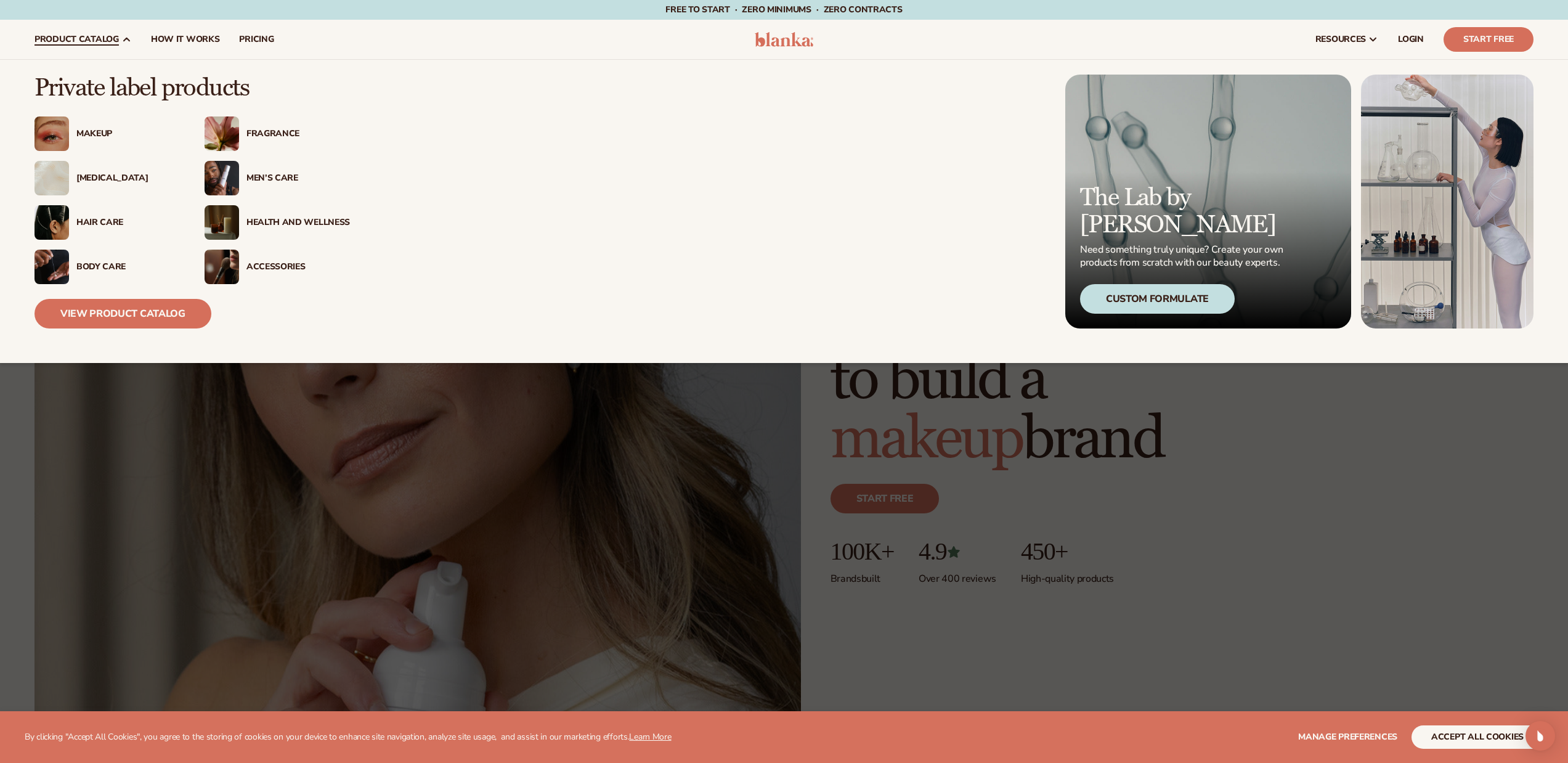
click at [124, 220] on div "Hair Care" at bounding box center [128, 222] width 104 height 10
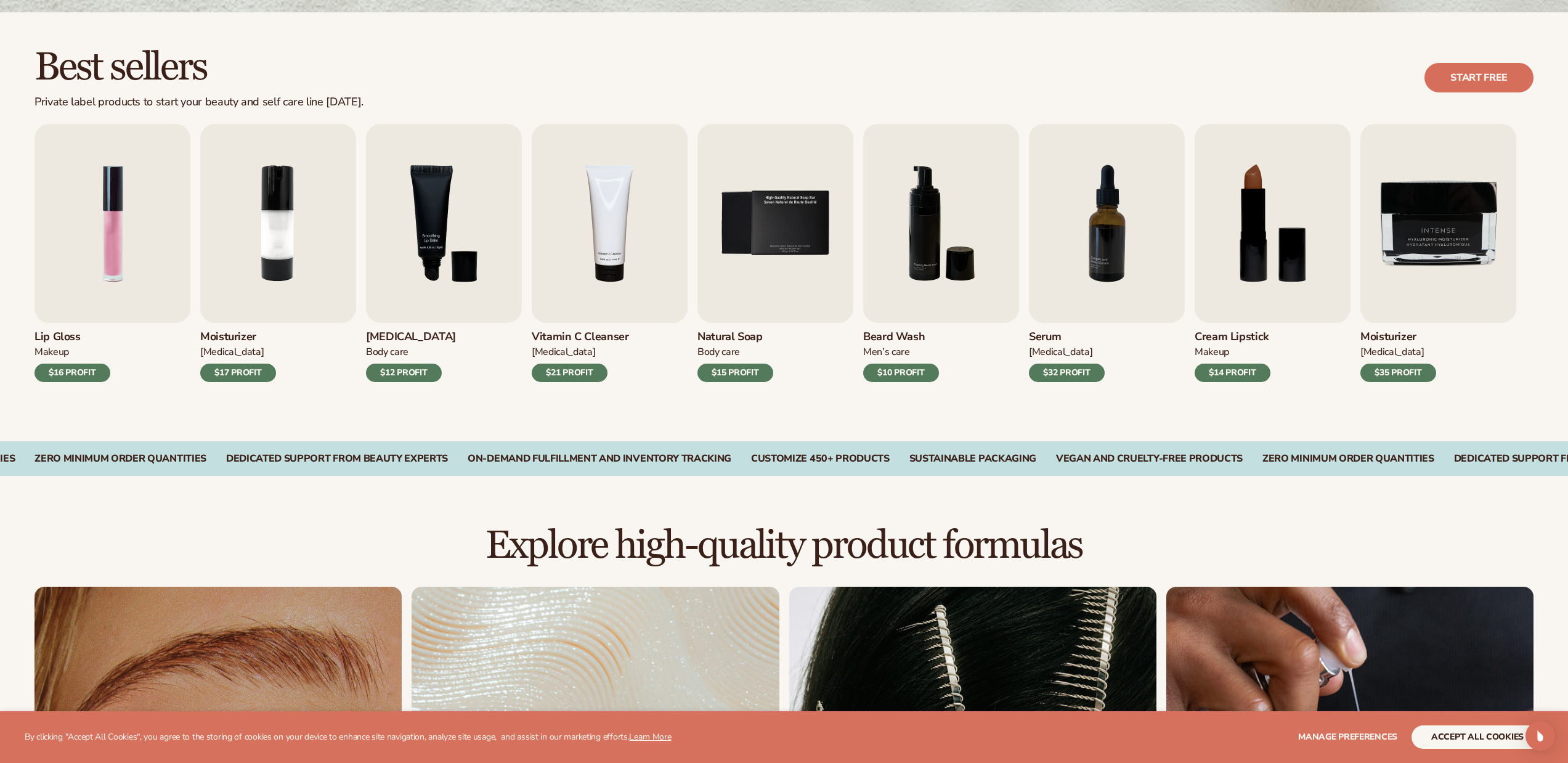
scroll to position [370, 0]
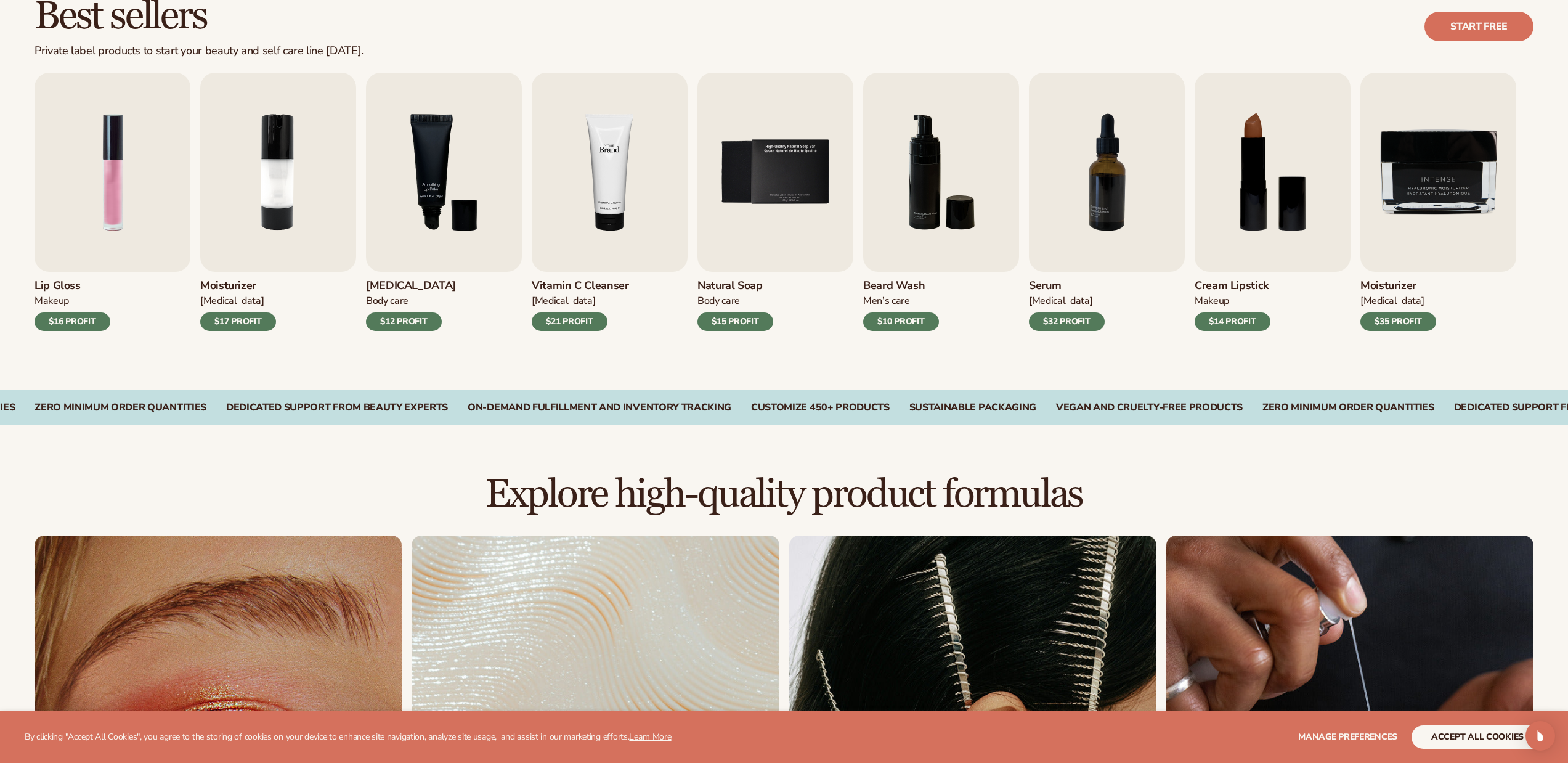
click at [653, 195] on img "4 / 9" at bounding box center [609, 172] width 156 height 199
click at [627, 176] on img "4 / 9" at bounding box center [609, 172] width 156 height 199
click at [626, 165] on img "4 / 9" at bounding box center [609, 172] width 156 height 199
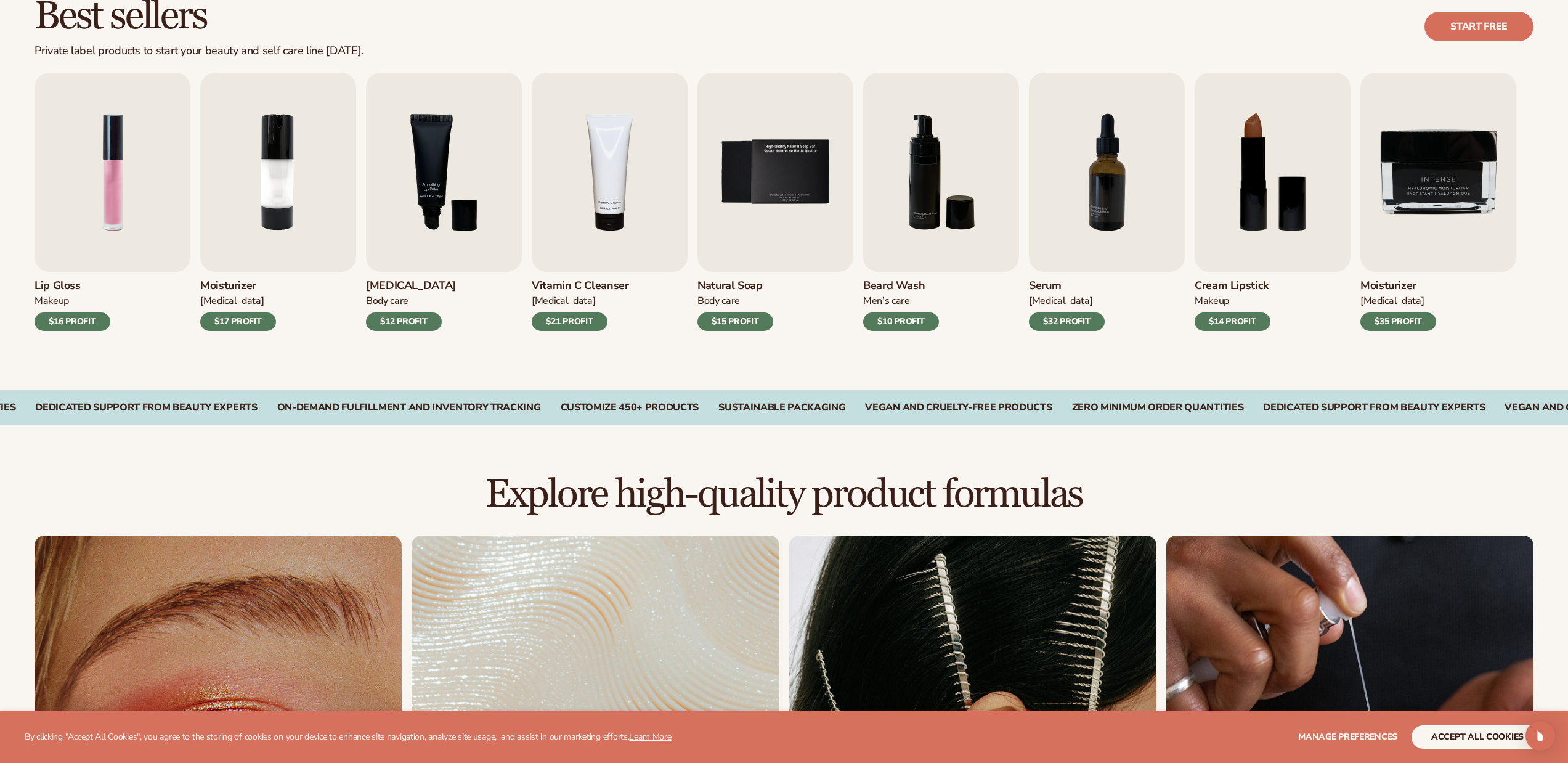
click at [580, 316] on div "$21 PROFIT" at bounding box center [569, 321] width 76 height 19
click at [586, 255] on img "4 / 9" at bounding box center [609, 172] width 156 height 199
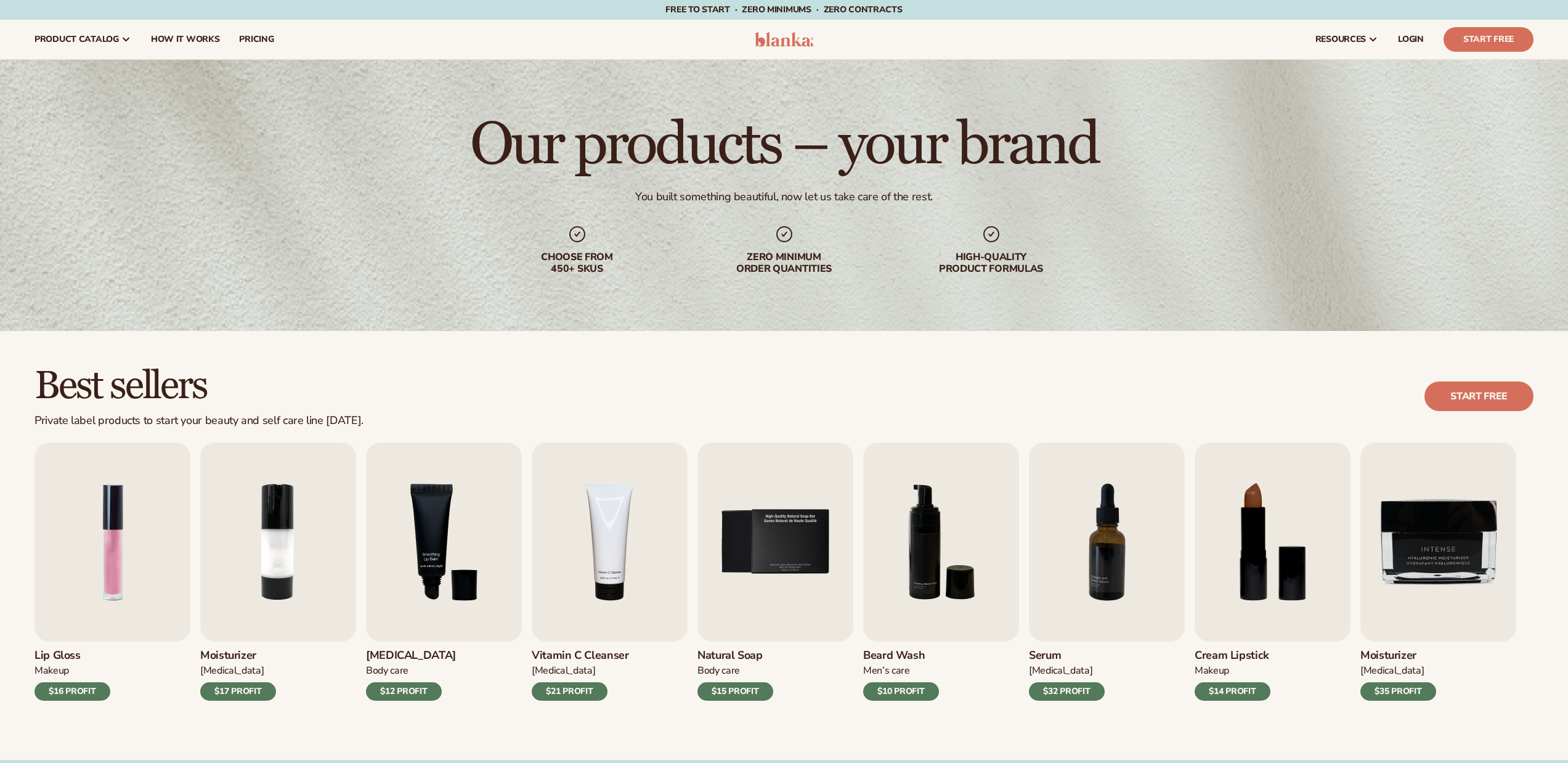
scroll to position [373, 0]
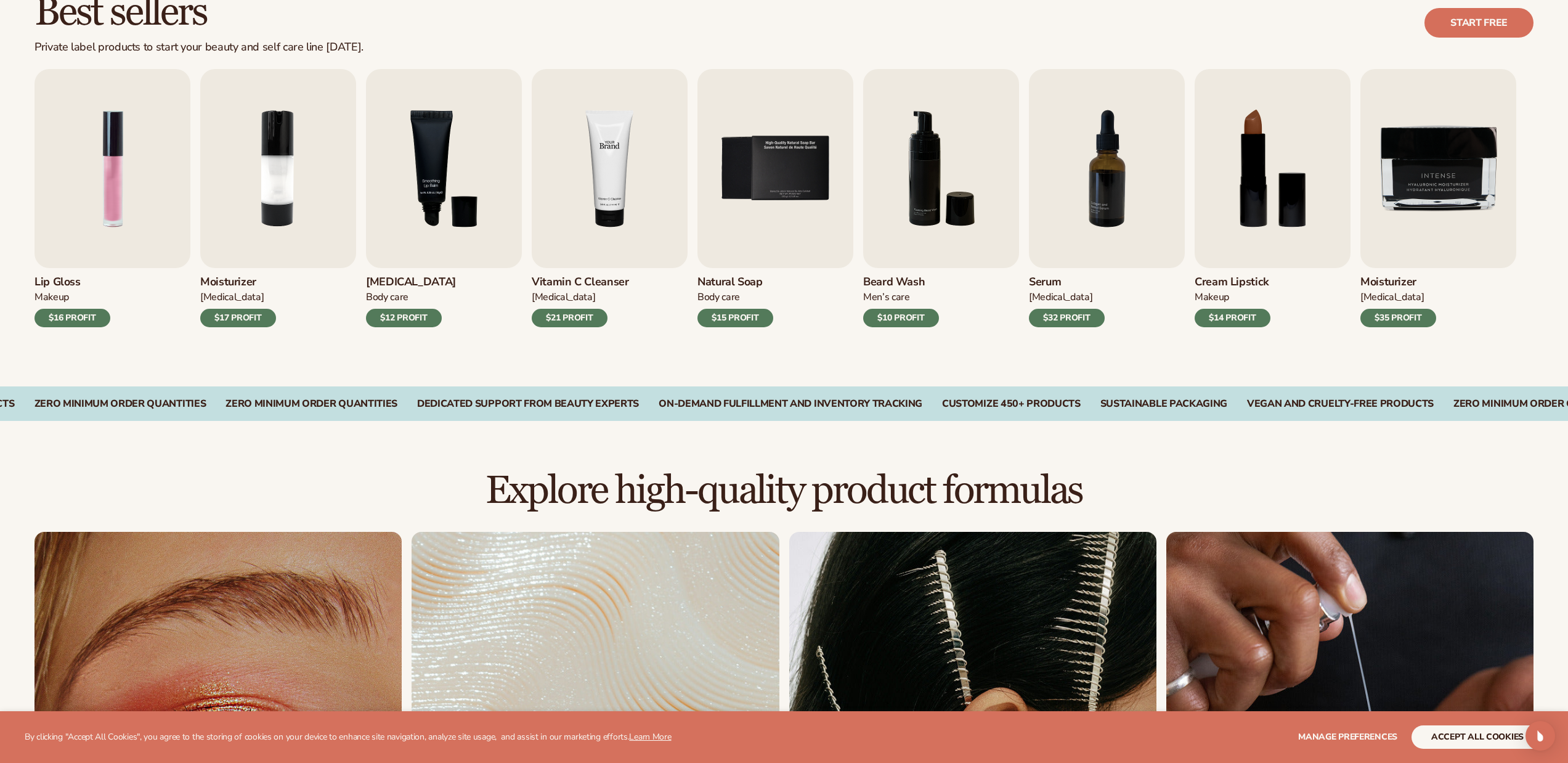
click at [590, 186] on img "4 / 9" at bounding box center [609, 169] width 156 height 199
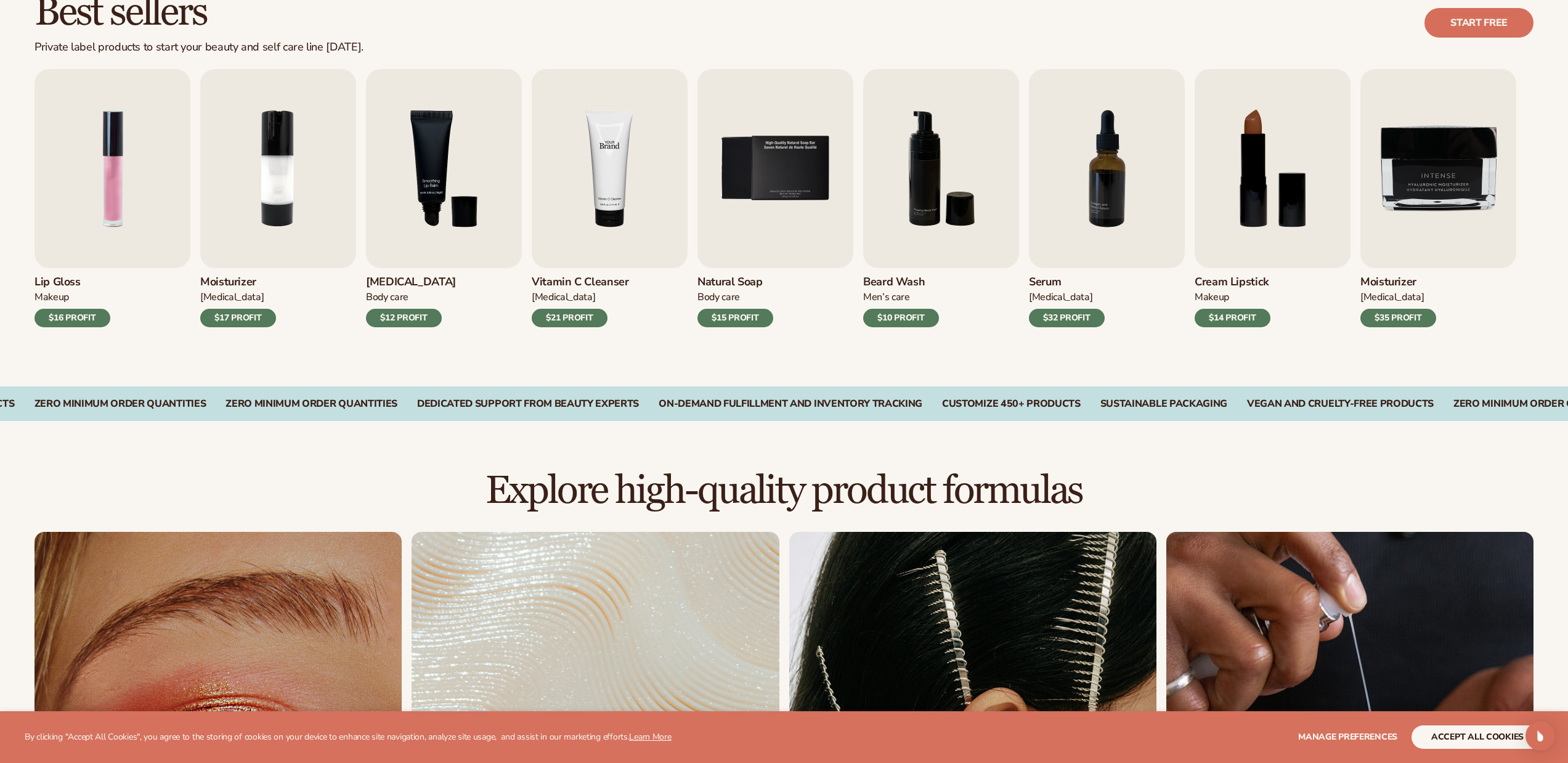
click at [590, 186] on img "4 / 9" at bounding box center [609, 169] width 156 height 199
click at [585, 316] on div "$21 PROFIT" at bounding box center [569, 318] width 76 height 19
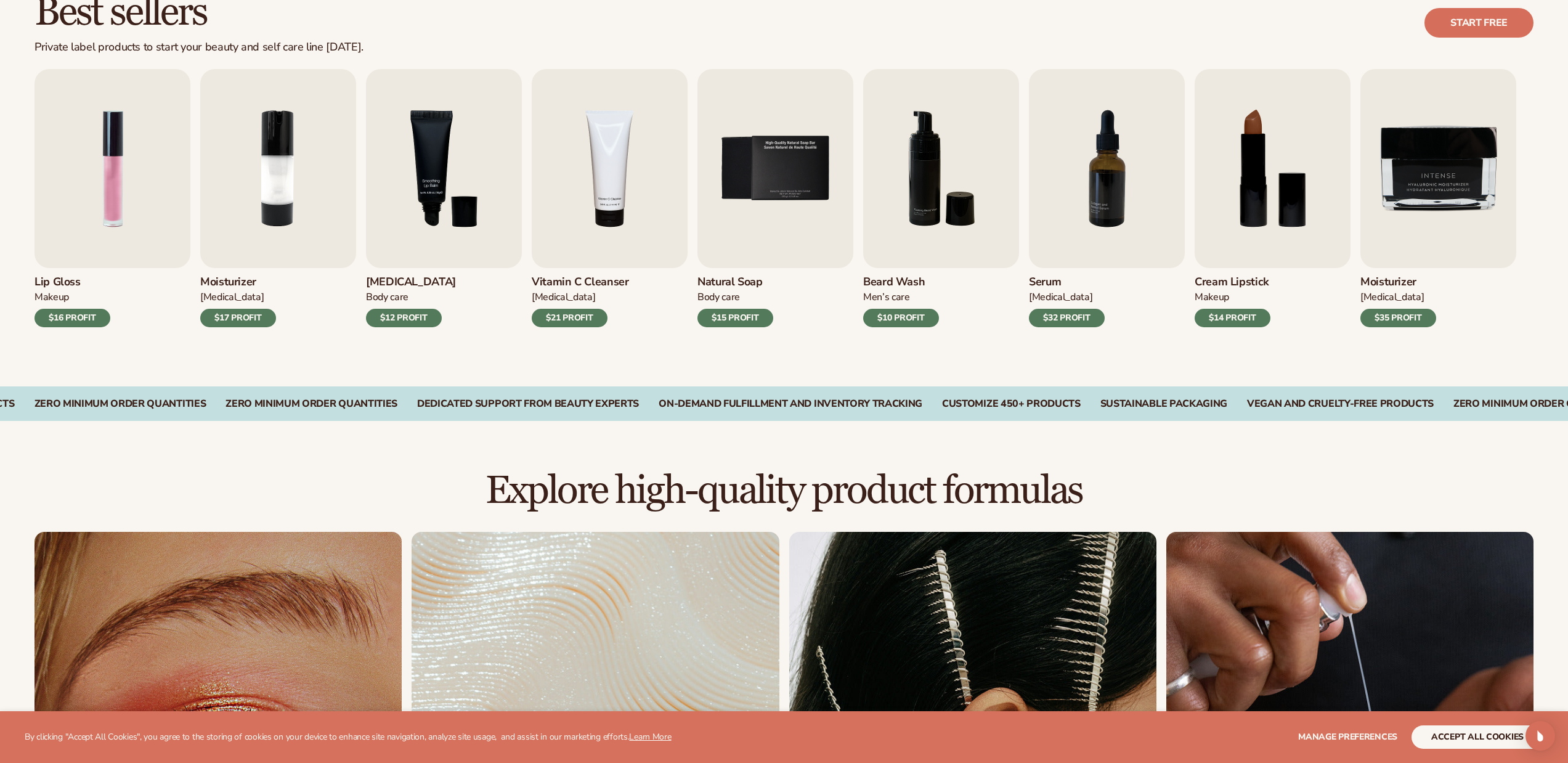
click at [585, 316] on div "$21 PROFIT" at bounding box center [569, 318] width 76 height 19
click at [590, 278] on h3 "Vitamin C Cleanser" at bounding box center [580, 283] width 97 height 14
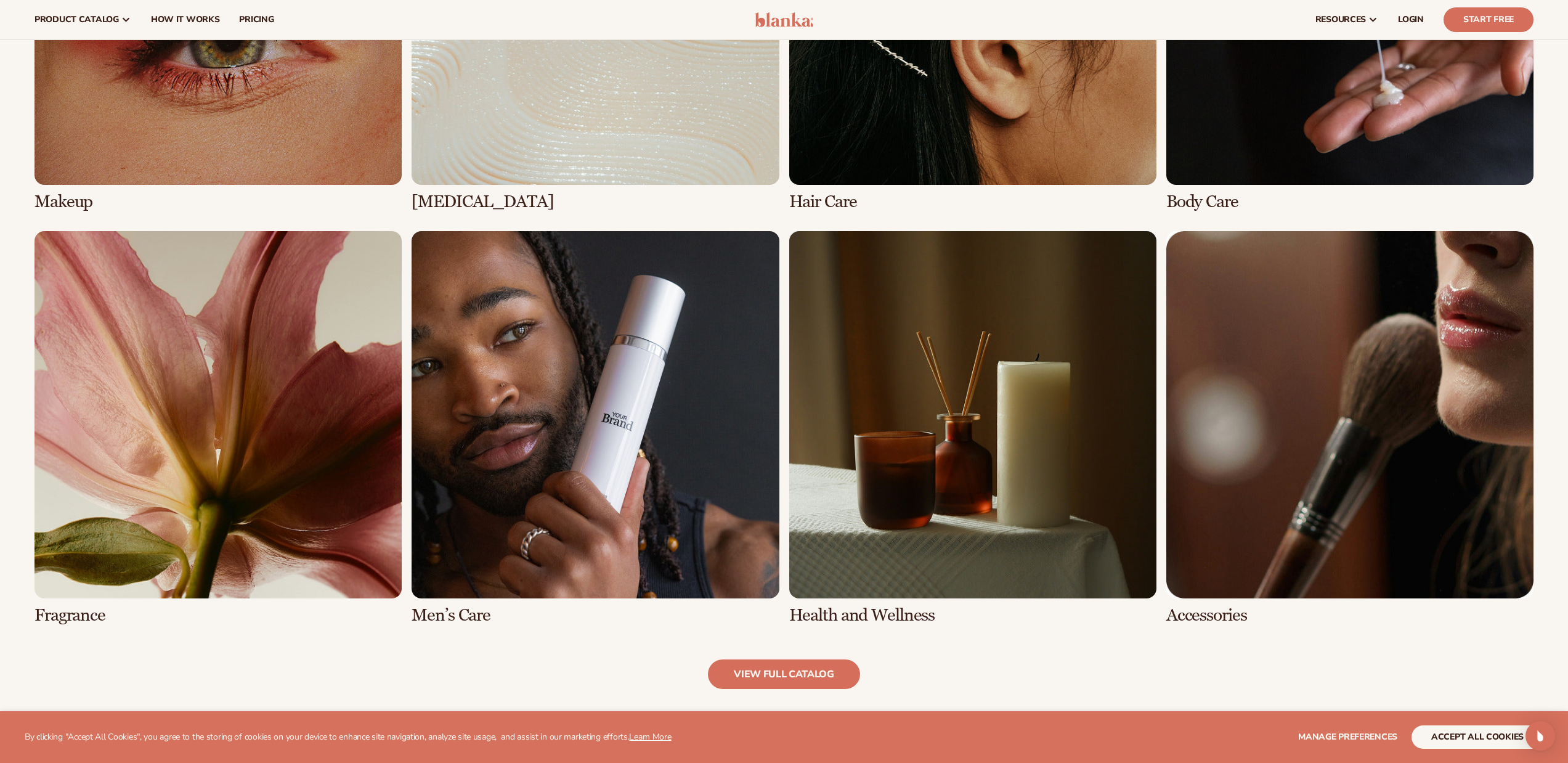
scroll to position [990, 0]
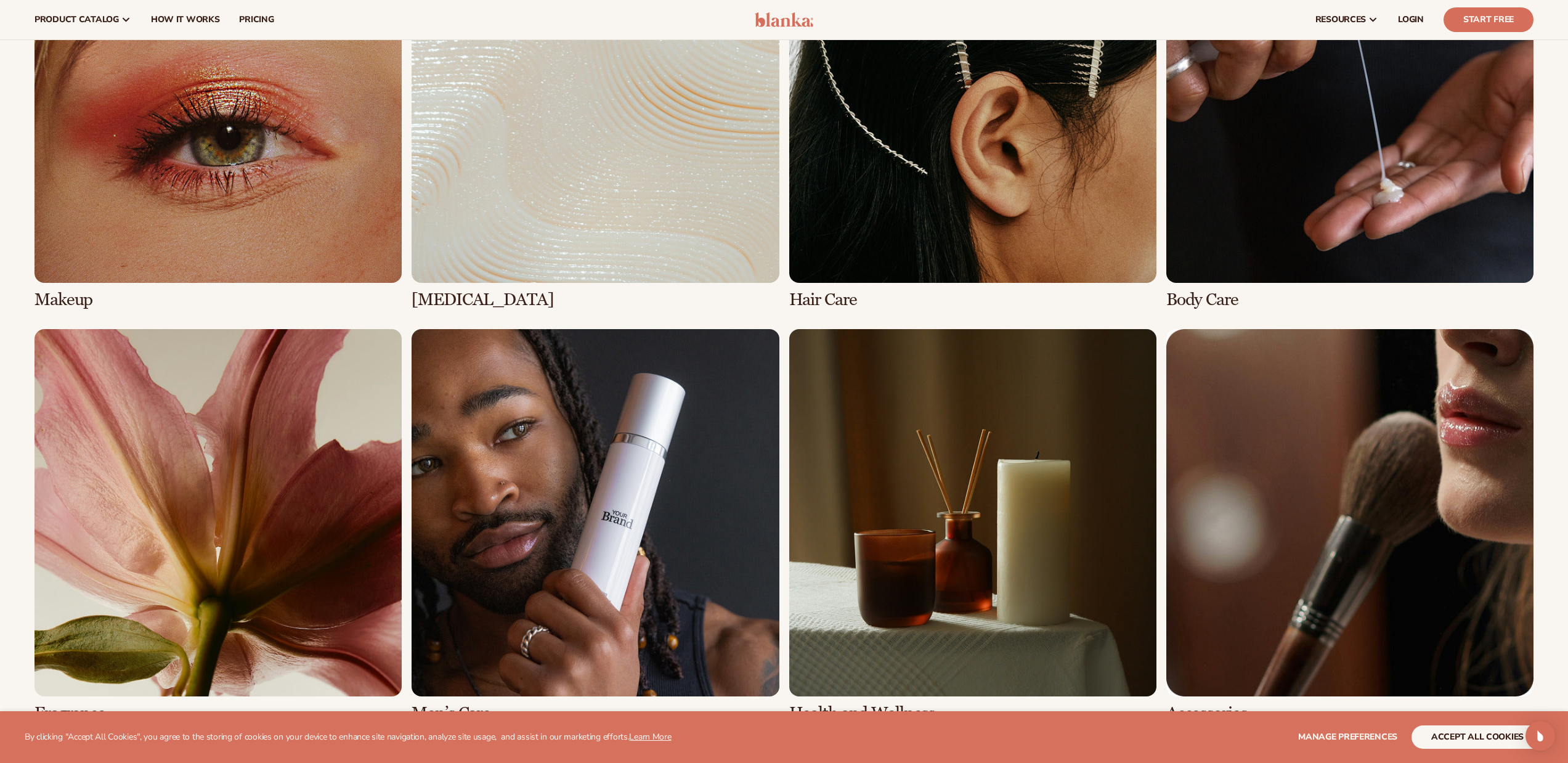
click at [864, 270] on link "3 / 8" at bounding box center [973, 113] width 367 height 394
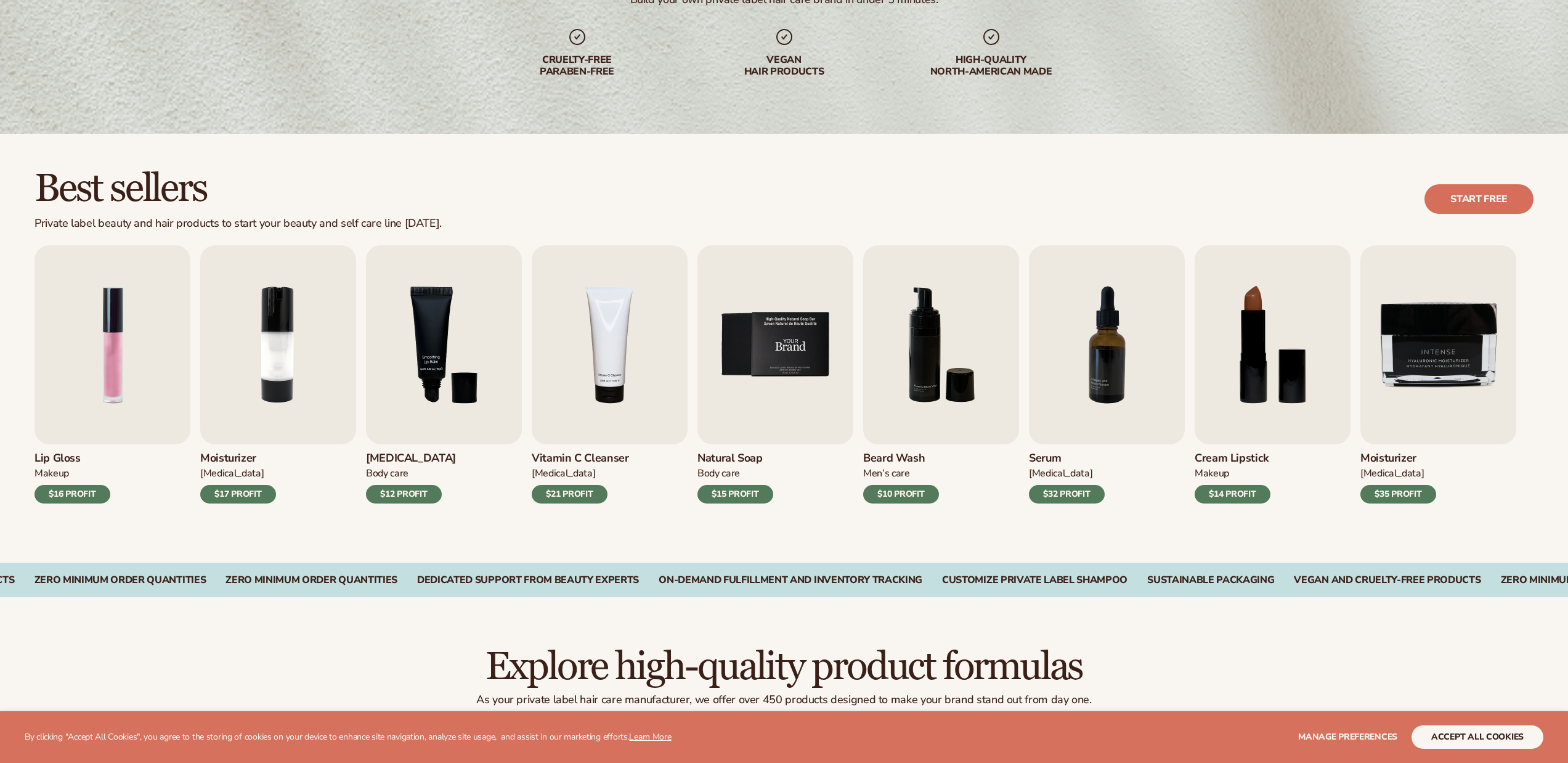
scroll to position [246, 0]
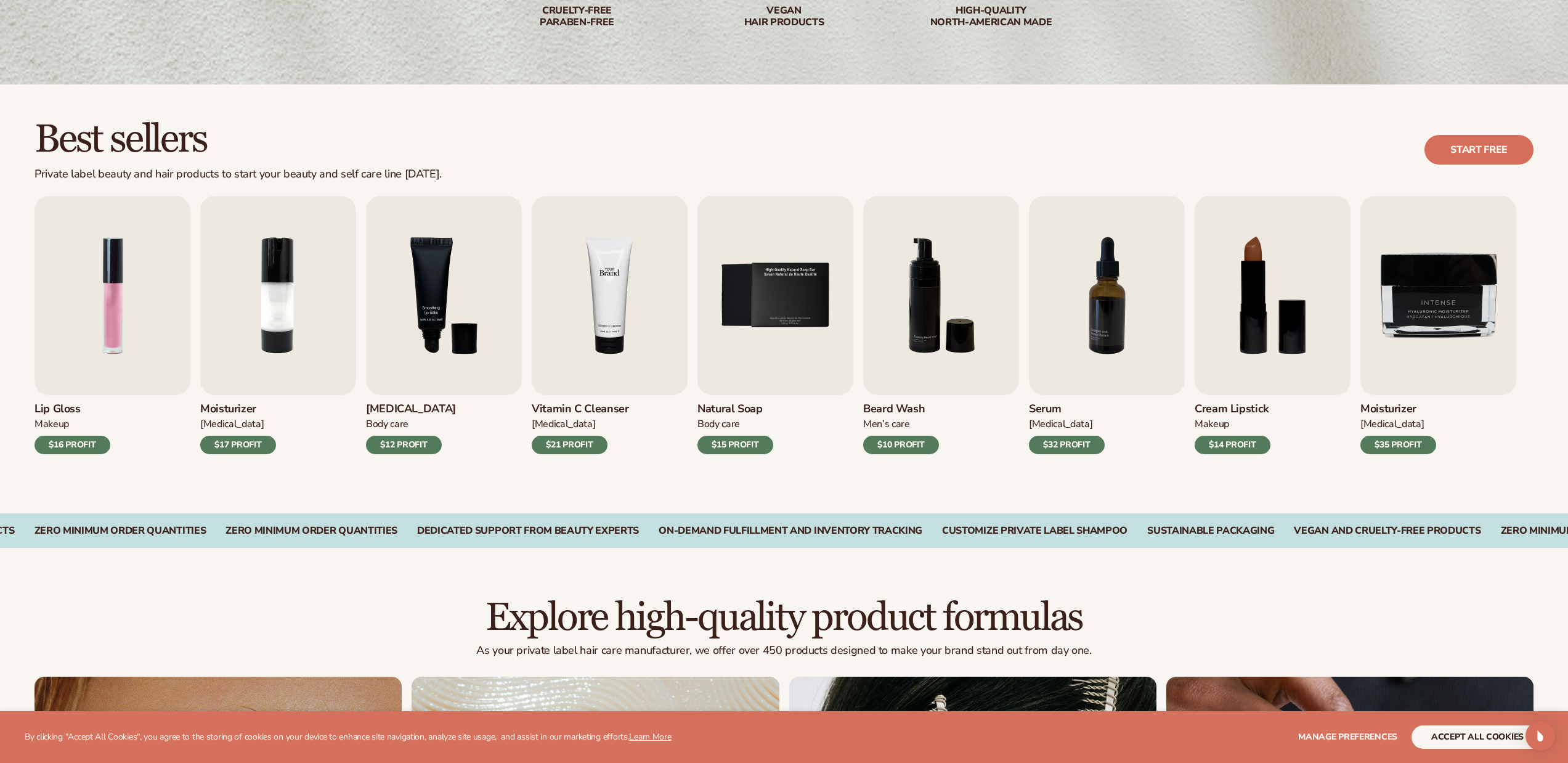
click at [606, 357] on img "4 / 9" at bounding box center [609, 296] width 156 height 199
click at [1436, 304] on img "9 / 9" at bounding box center [1438, 296] width 156 height 199
click at [1388, 452] on div "$35 PROFIT" at bounding box center [1399, 445] width 76 height 19
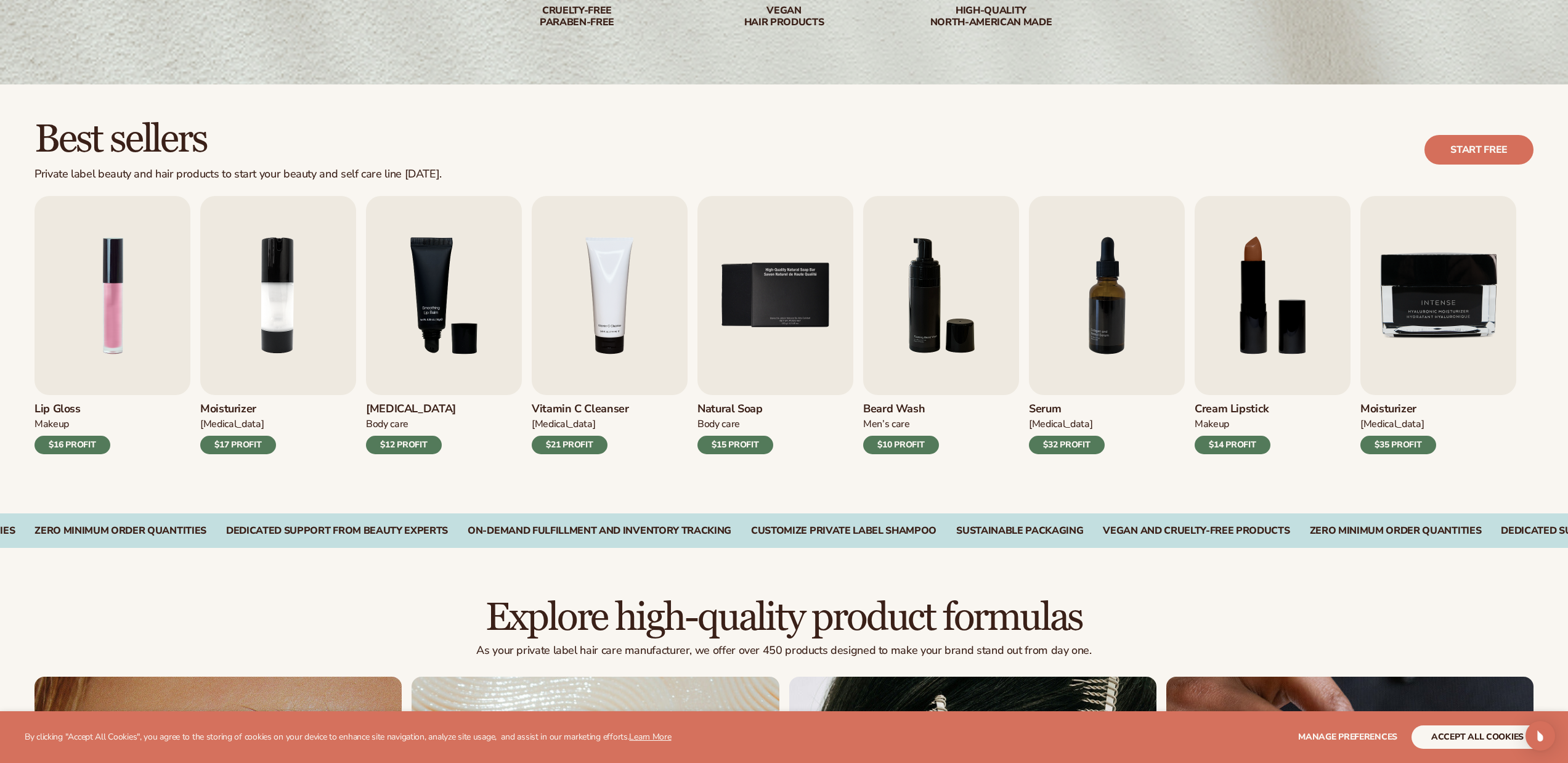
click at [1385, 440] on div "$35 PROFIT" at bounding box center [1399, 445] width 76 height 19
